Goal: Information Seeking & Learning: Check status

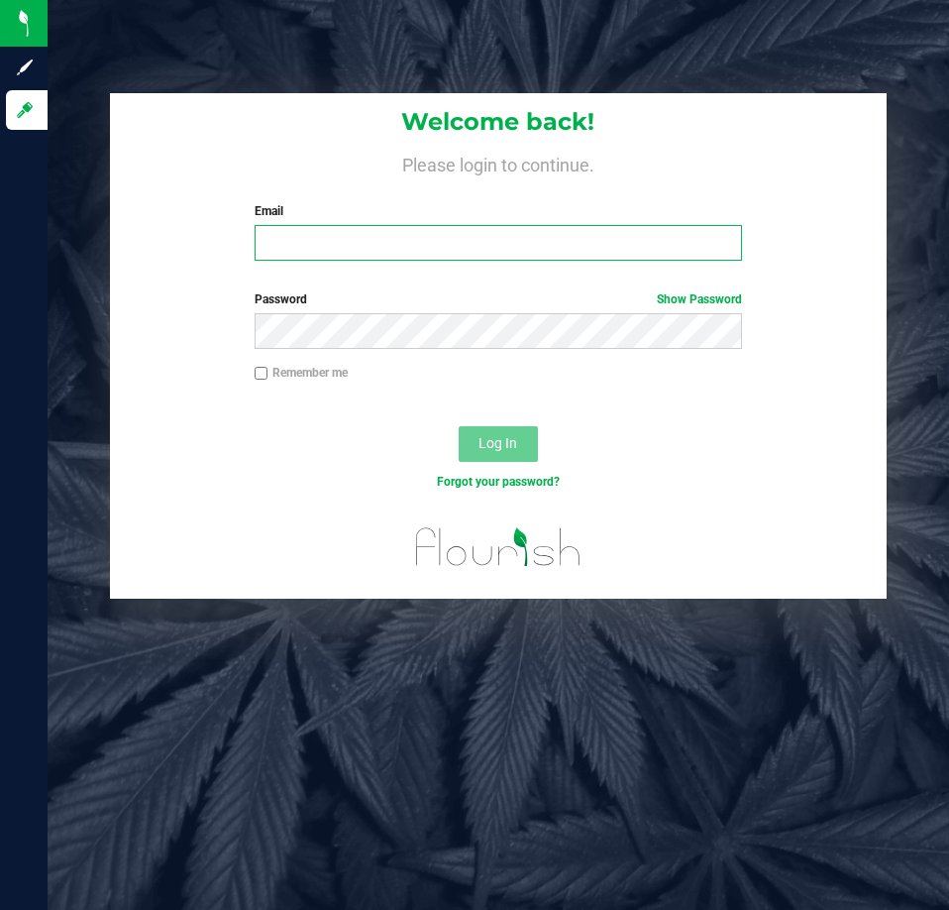
click at [507, 244] on input "Email" at bounding box center [498, 243] width 487 height 36
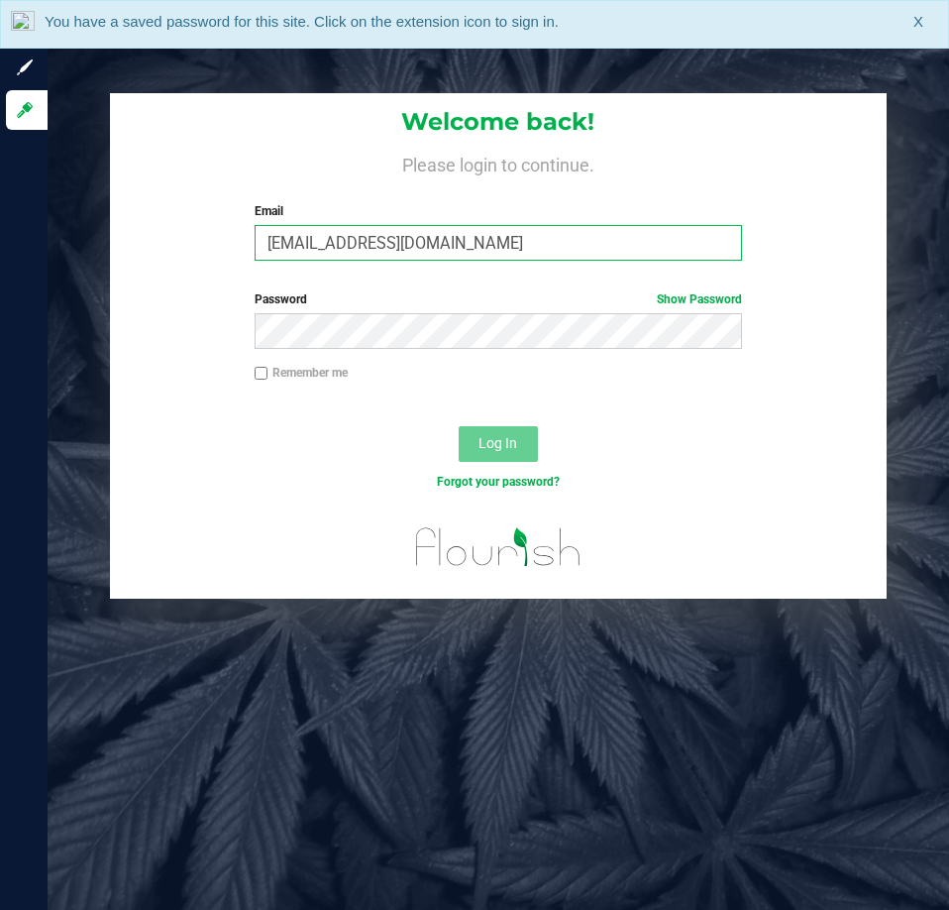
type input "Ebell@liveparallel.com"
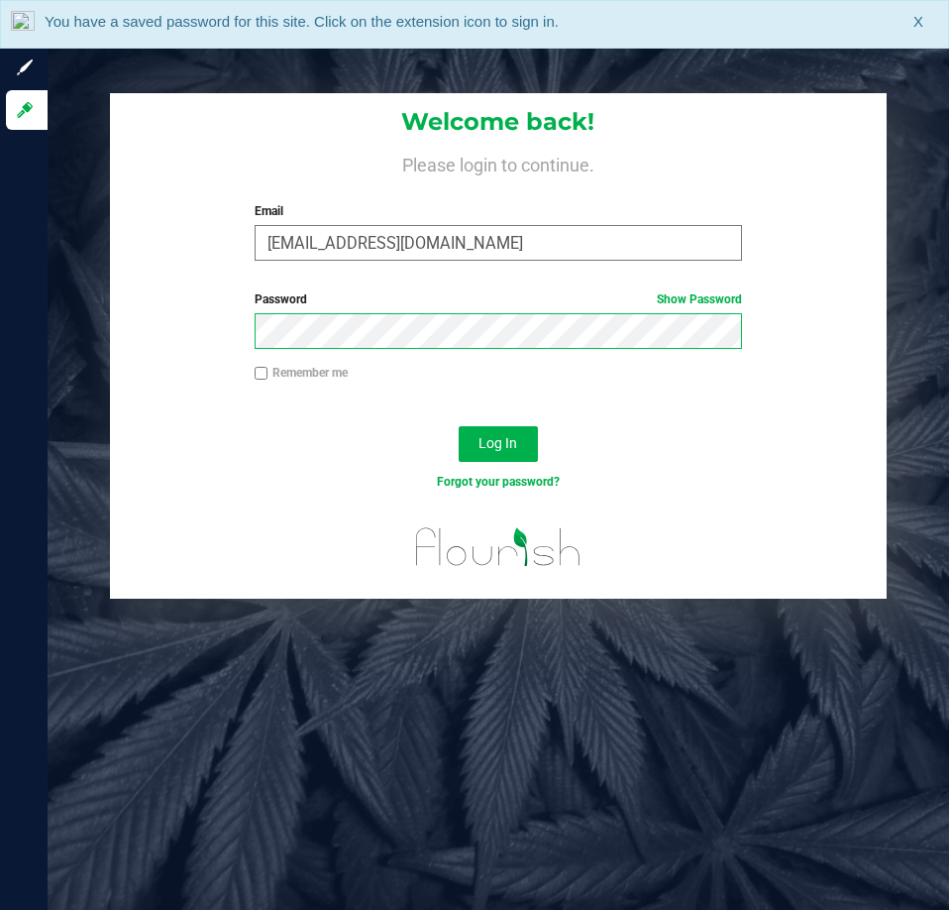
click at [459, 426] on button "Log In" at bounding box center [498, 444] width 79 height 36
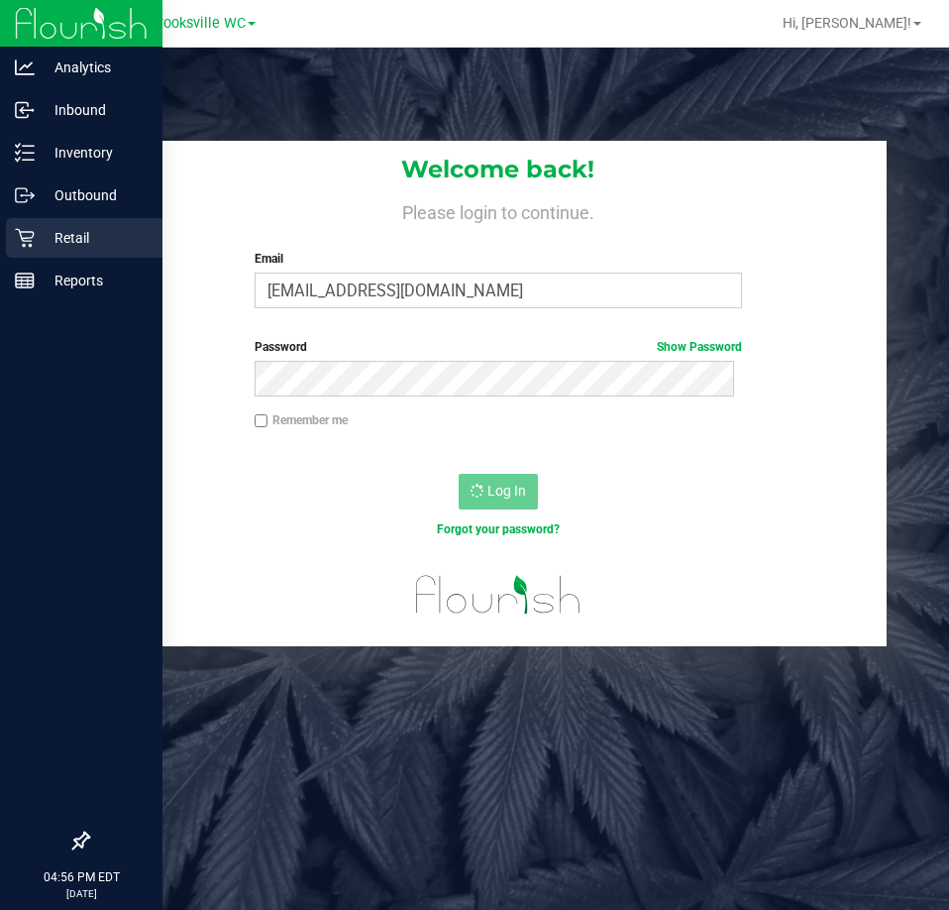
click at [67, 248] on p "Retail" at bounding box center [94, 238] width 119 height 24
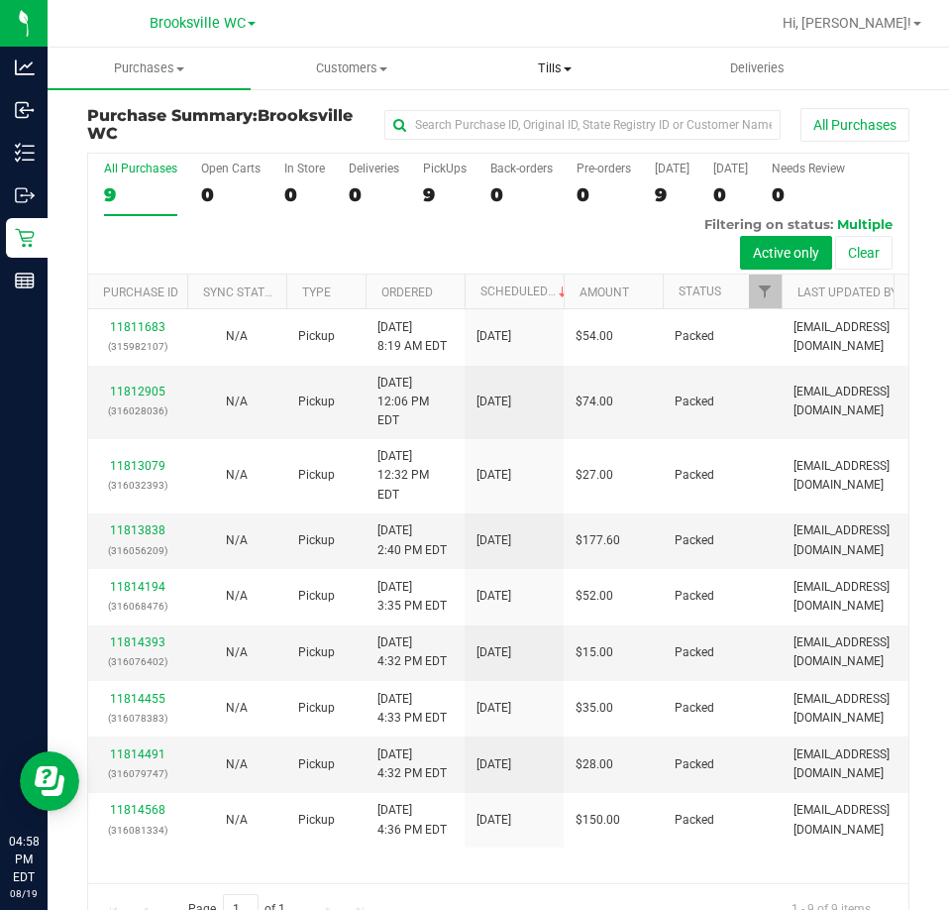
click at [552, 66] on span "Tills" at bounding box center [555, 68] width 201 height 18
click at [533, 119] on span "Manage tills" at bounding box center [521, 119] width 134 height 17
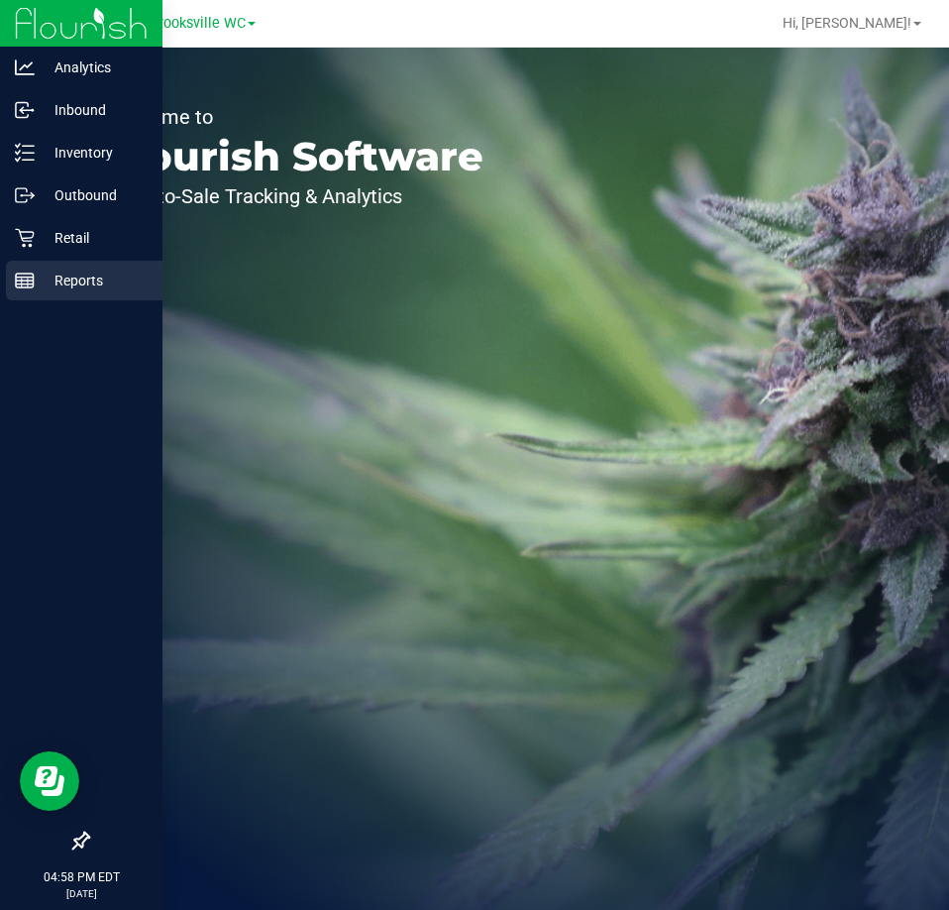
click at [79, 278] on p "Reports" at bounding box center [94, 281] width 119 height 24
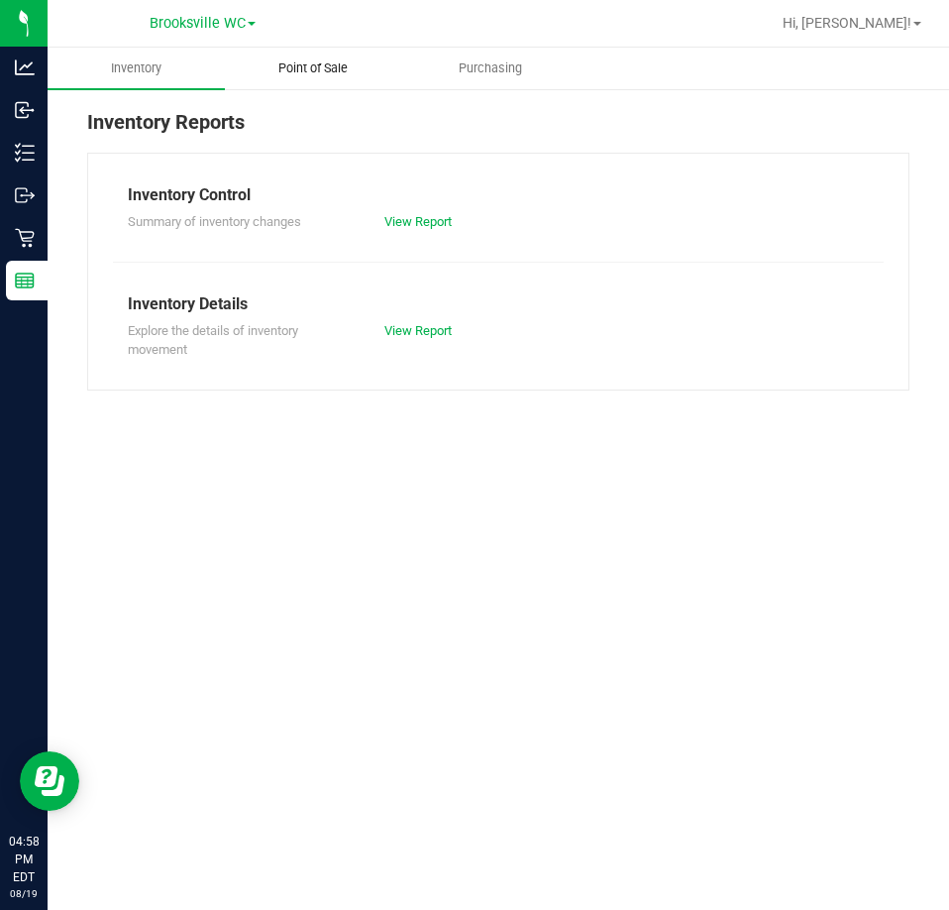
click at [302, 77] on uib-tab-heading "Point of Sale" at bounding box center [313, 69] width 175 height 40
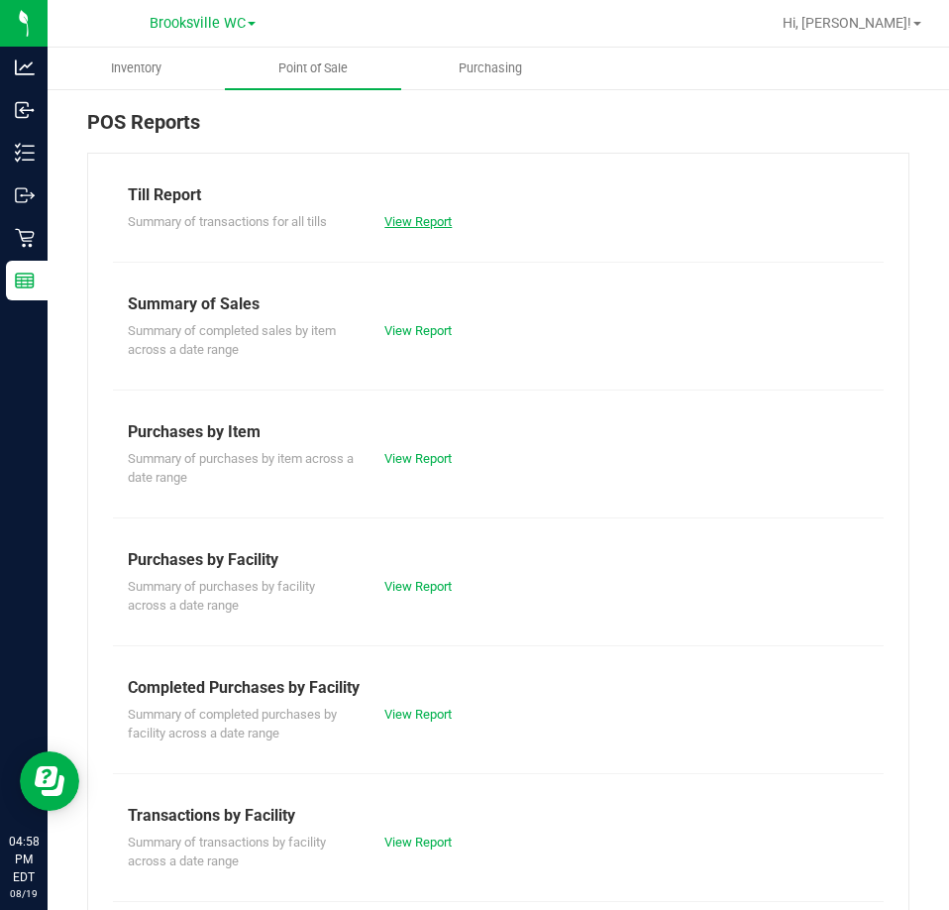
click at [416, 221] on link "View Report" at bounding box center [417, 221] width 67 height 15
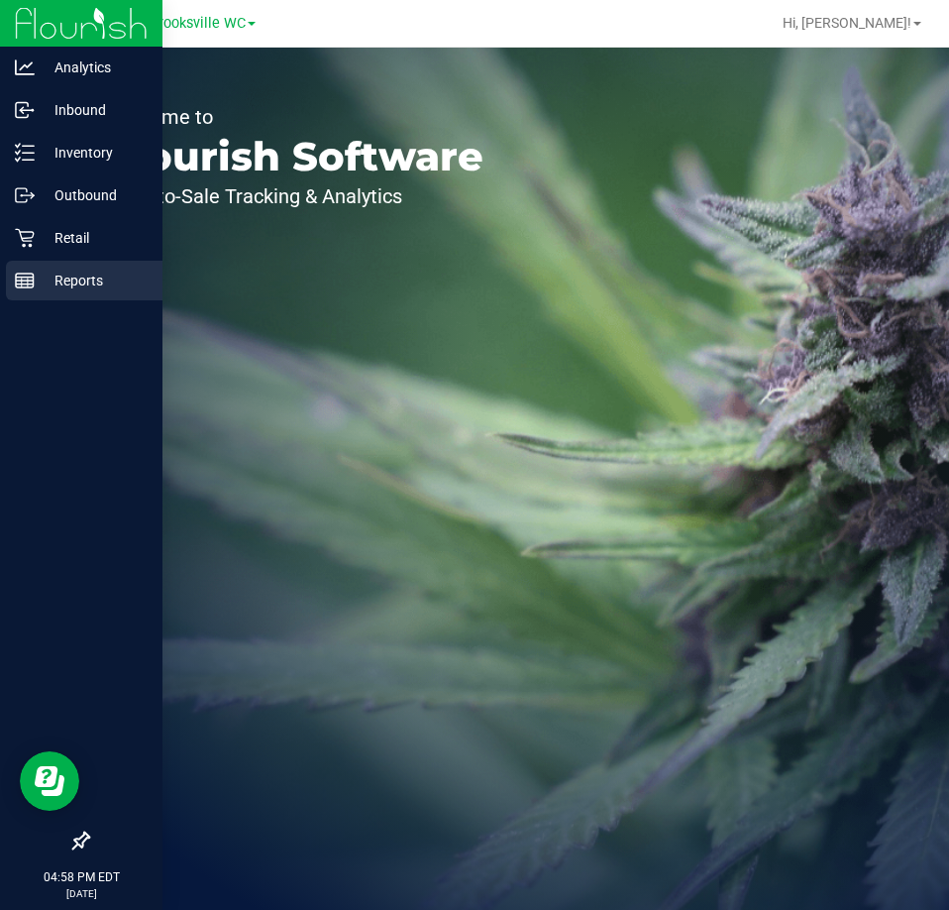
click at [44, 266] on div "Reports" at bounding box center [84, 281] width 157 height 40
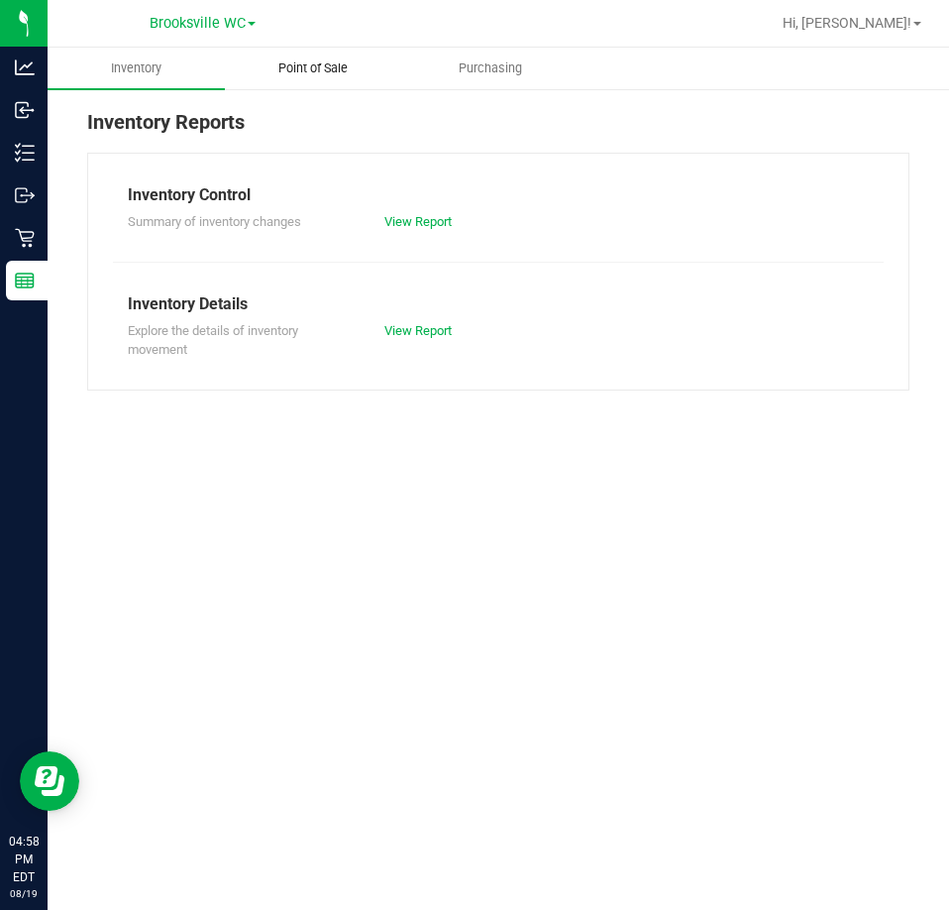
click at [307, 74] on span "Point of Sale" at bounding box center [313, 68] width 123 height 18
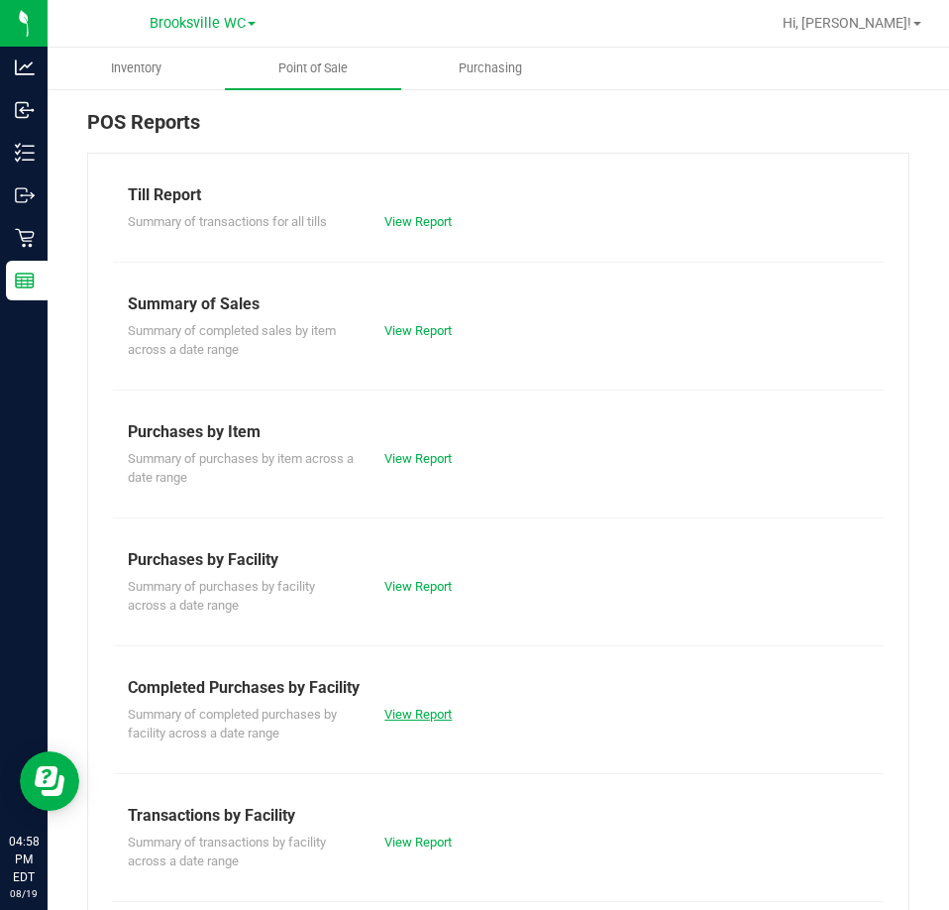
click at [431, 720] on link "View Report" at bounding box center [417, 713] width 67 height 15
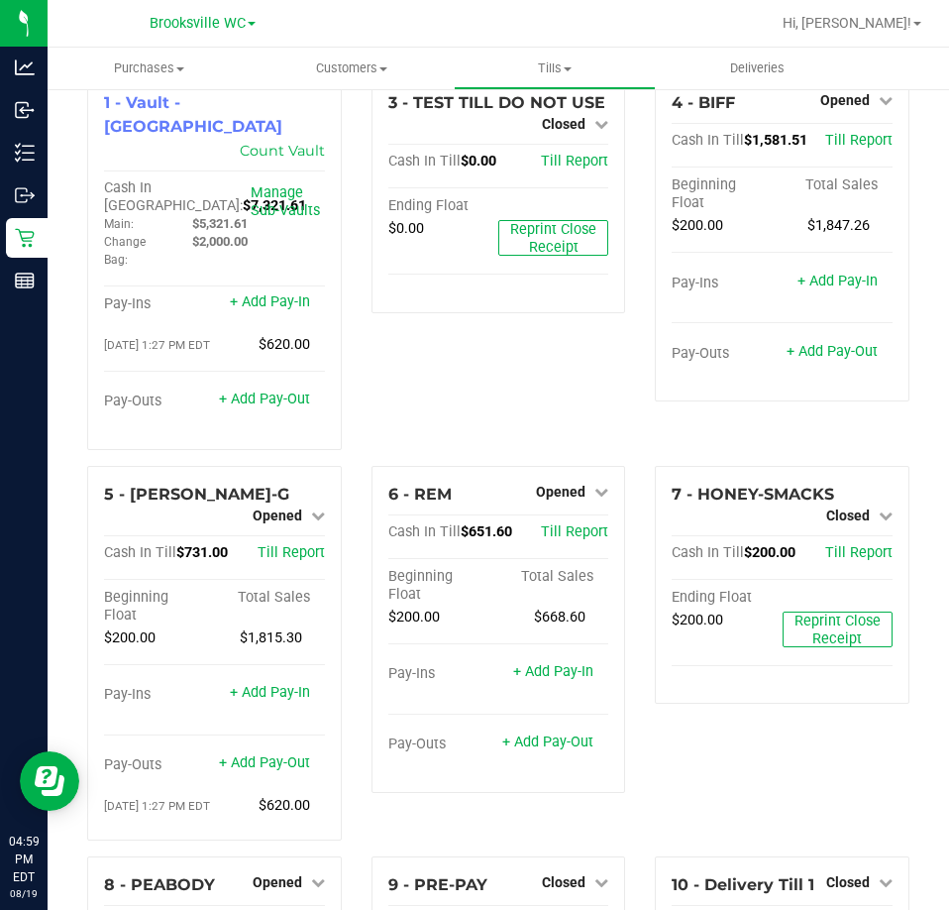
scroll to position [5, 0]
